Goal: Contribute content: Contribute content

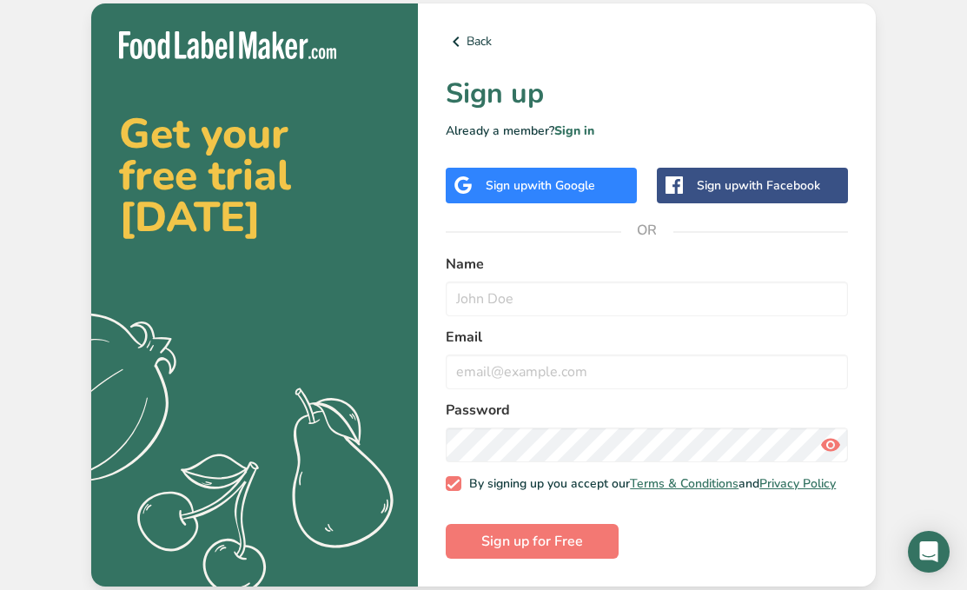
scroll to position [2, 0]
click at [565, 177] on span "with Google" at bounding box center [561, 185] width 68 height 17
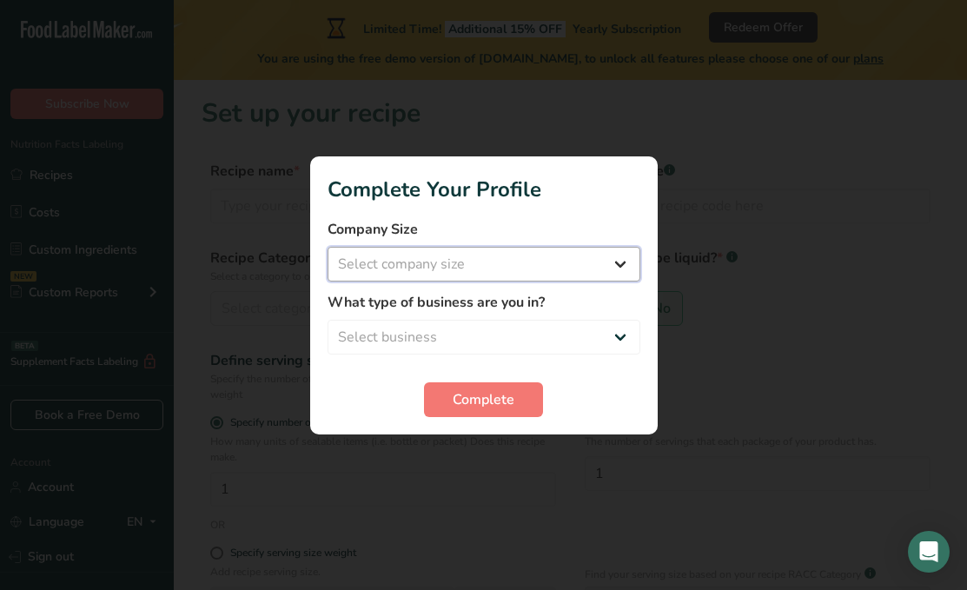
select select "1"
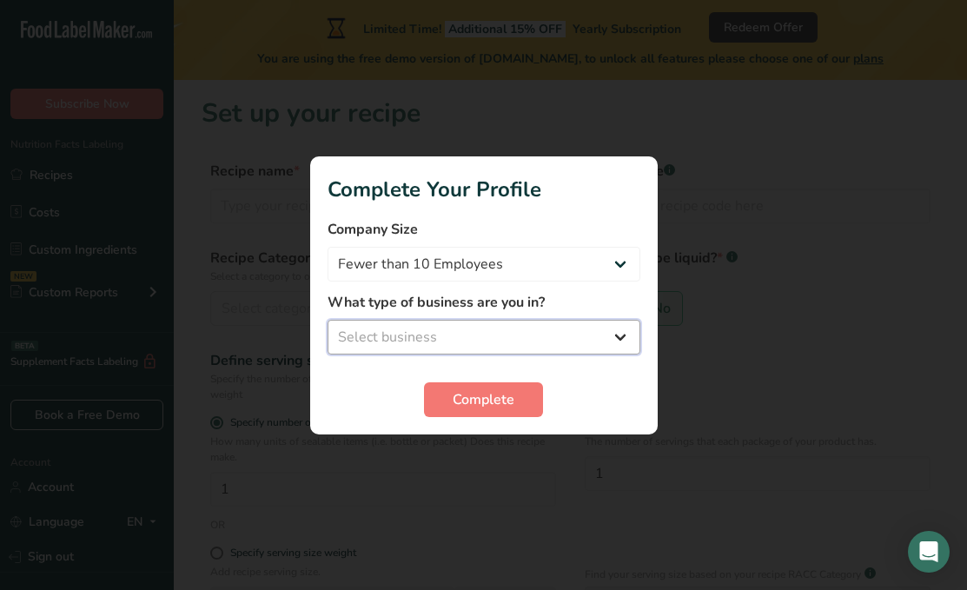
select select "3"
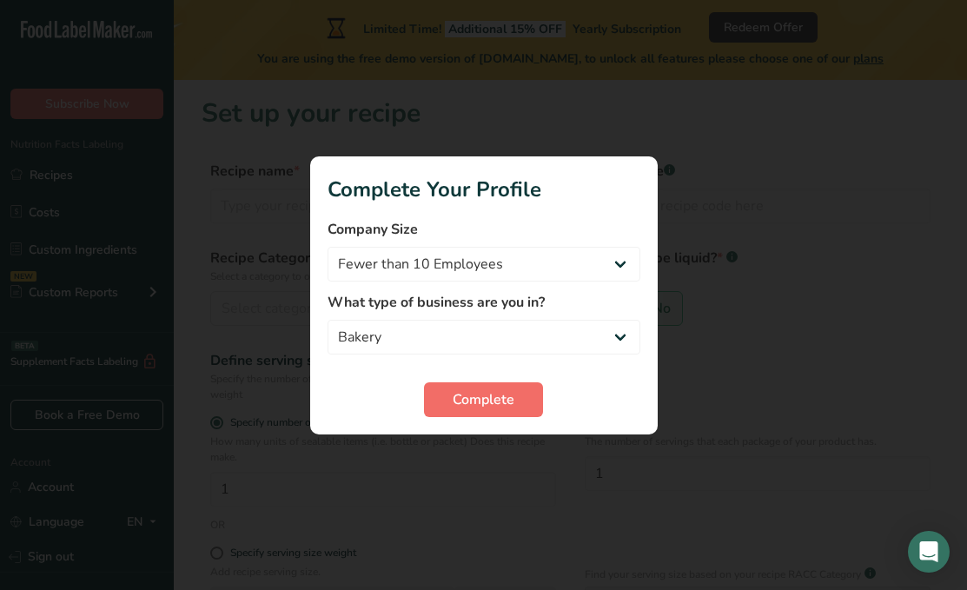
click at [499, 407] on span "Complete" at bounding box center [484, 399] width 62 height 21
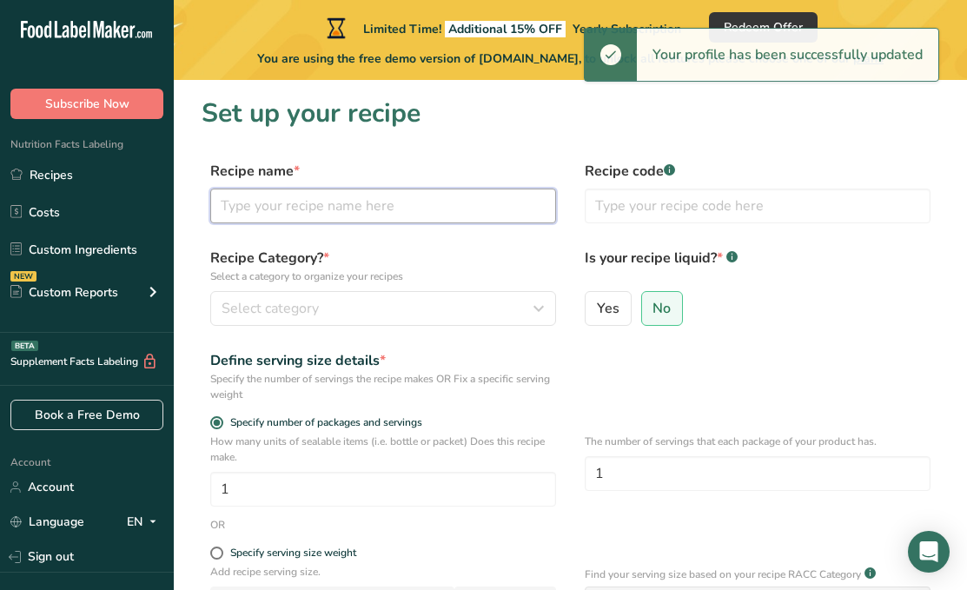
click at [439, 199] on input "text" at bounding box center [383, 206] width 346 height 35
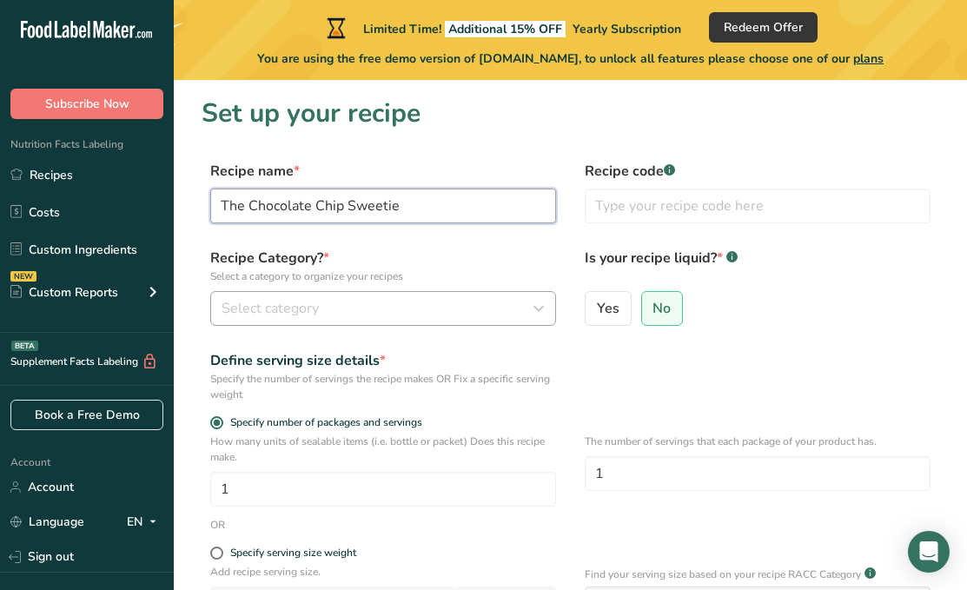
type input "The Chocolate Chip Sweetie"
click at [282, 307] on span "Select category" at bounding box center [270, 308] width 97 height 21
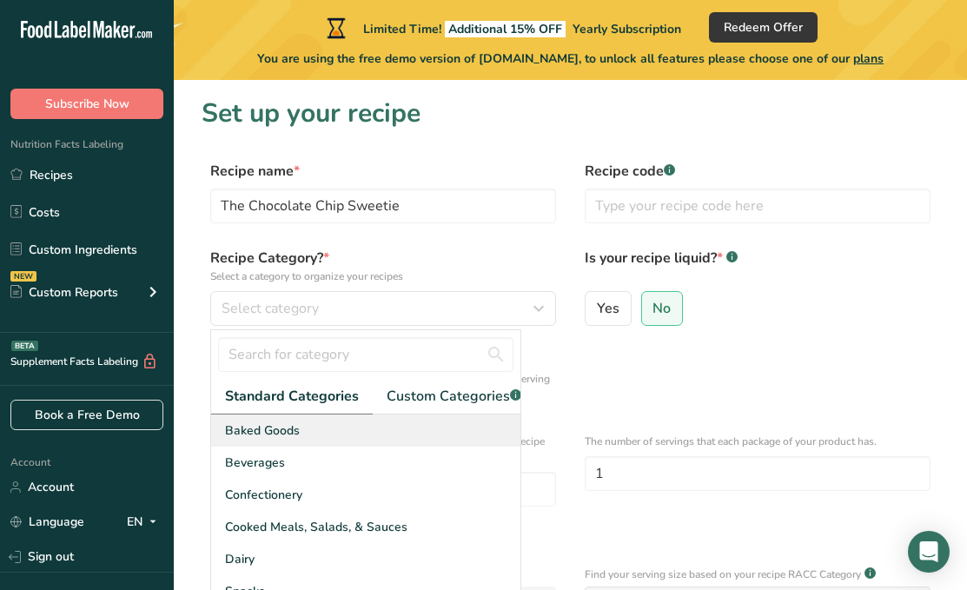
click at [310, 439] on div "Baked Goods" at bounding box center [365, 430] width 309 height 32
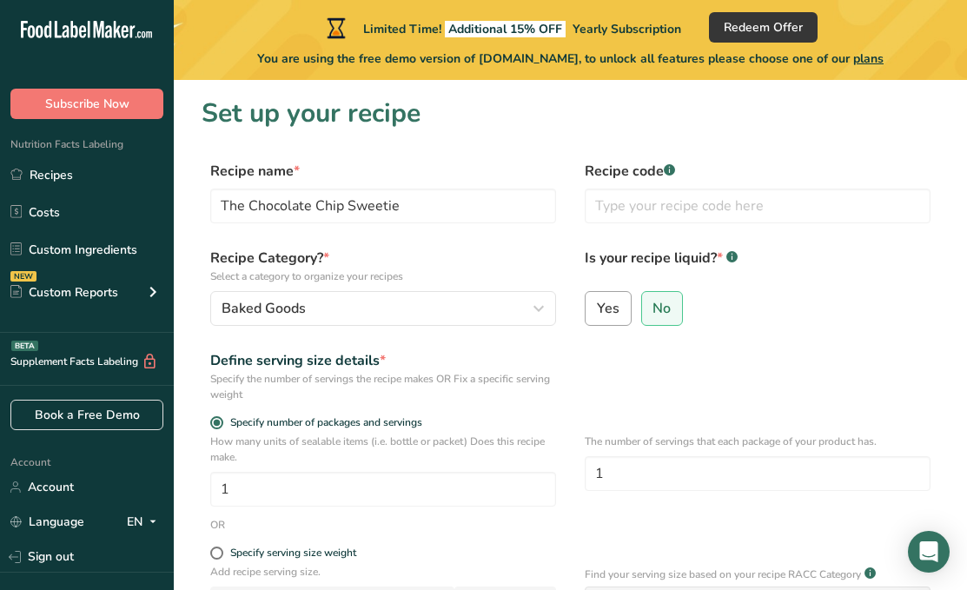
click at [613, 312] on span "Yes" at bounding box center [608, 308] width 23 height 17
click at [597, 312] on input "Yes" at bounding box center [591, 307] width 11 height 11
radio input "true"
radio input "false"
select select "22"
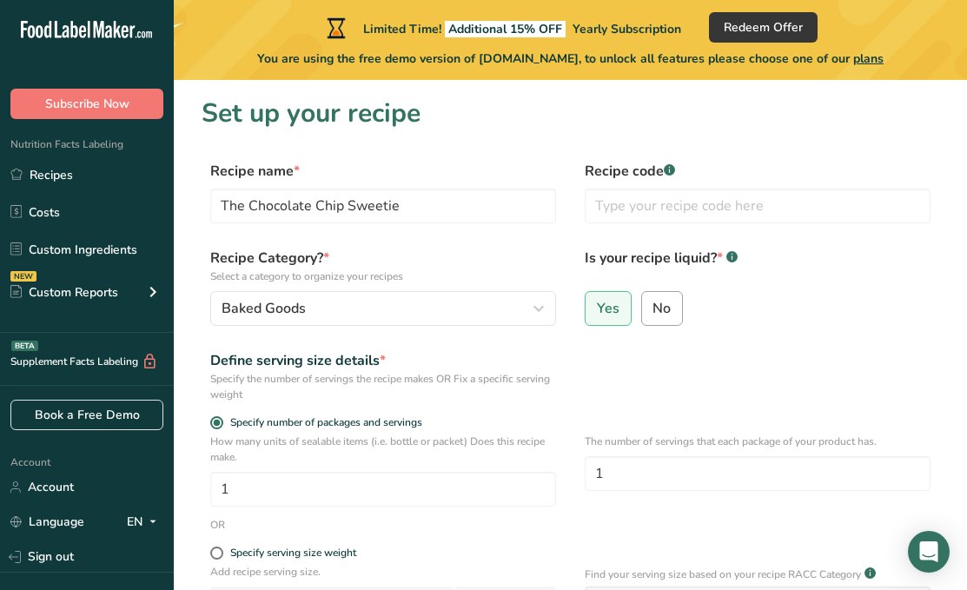
click at [653, 322] on label "No" at bounding box center [662, 308] width 43 height 35
click at [653, 314] on input "No" at bounding box center [647, 307] width 11 height 11
radio input "true"
radio input "false"
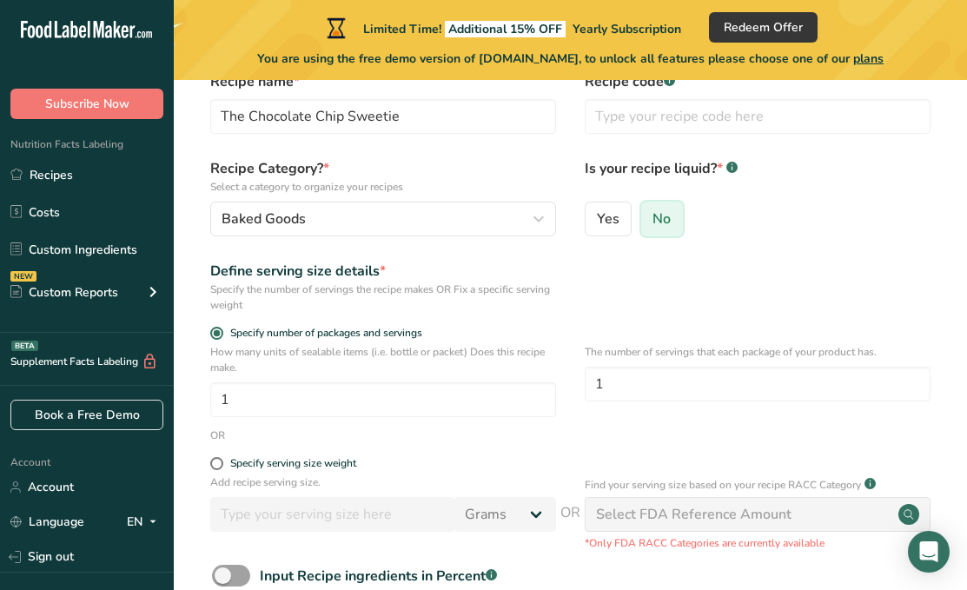
scroll to position [95, 0]
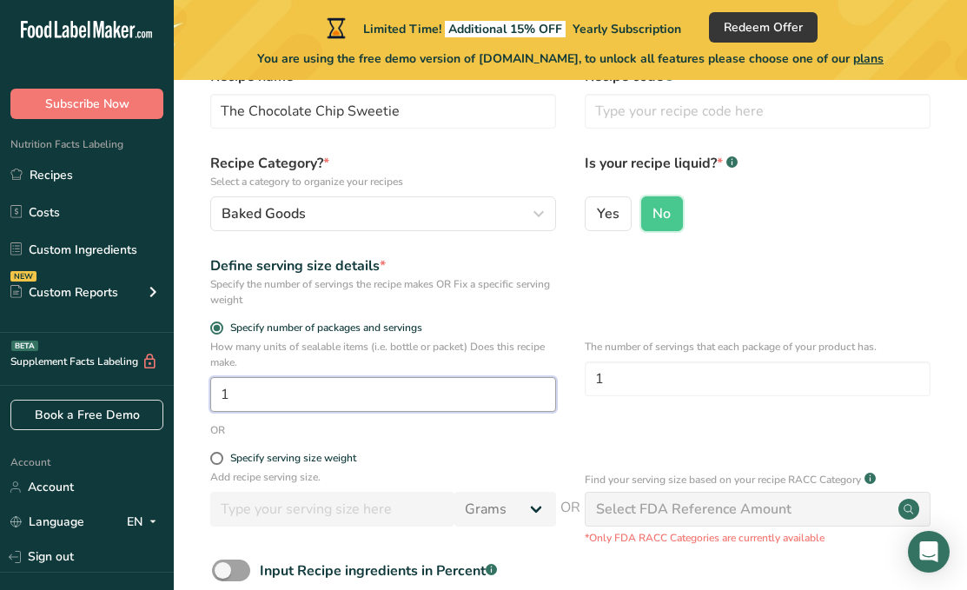
click at [337, 395] on input "1" at bounding box center [383, 394] width 346 height 35
click at [329, 400] on input "1" at bounding box center [383, 394] width 346 height 35
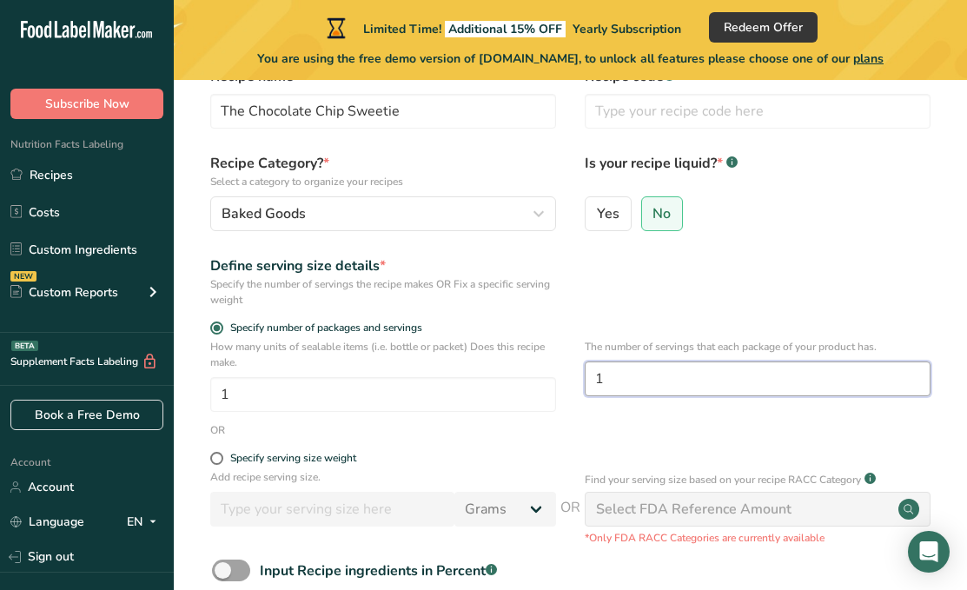
click at [703, 389] on input "1" at bounding box center [758, 378] width 346 height 35
type input "1"
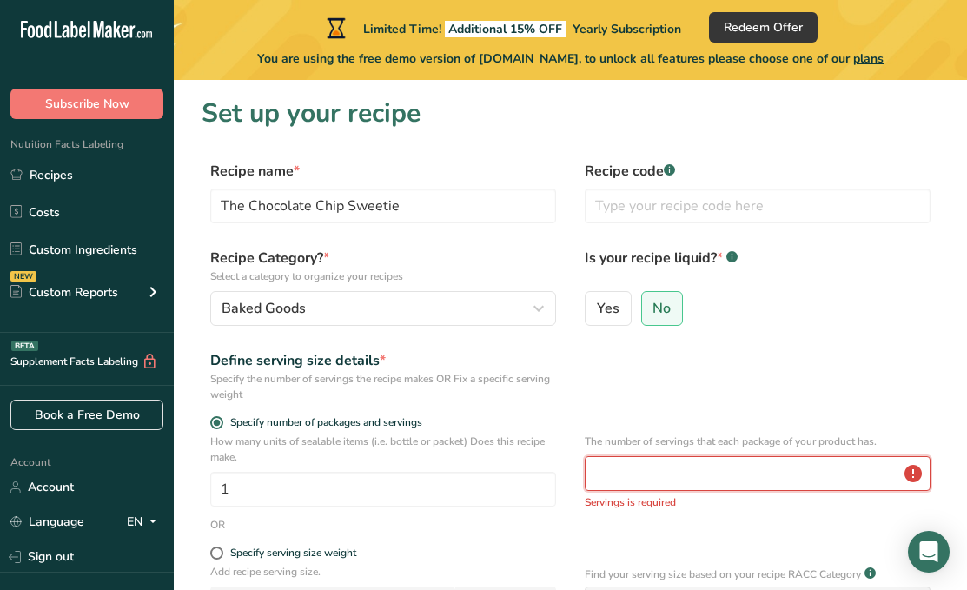
scroll to position [0, 0]
